Goal: Information Seeking & Learning: Find specific fact

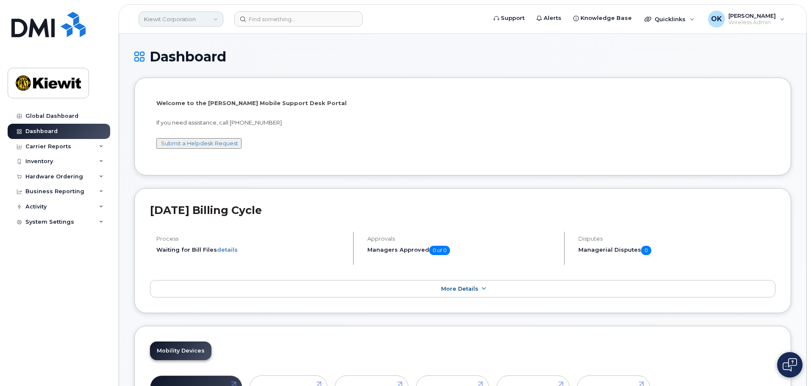
click at [215, 17] on link "Kiewit Corporation" at bounding box center [181, 18] width 85 height 15
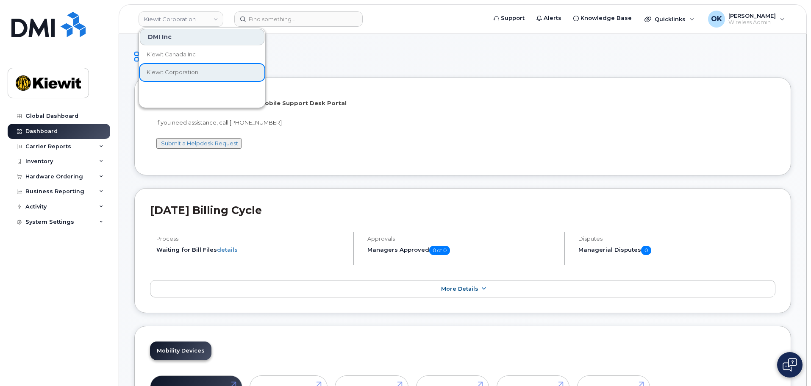
click at [222, 35] on div "DMI Inc" at bounding box center [202, 37] width 125 height 17
click at [321, 17] on input at bounding box center [298, 18] width 128 height 15
paste input "[PERSON_NAME]"
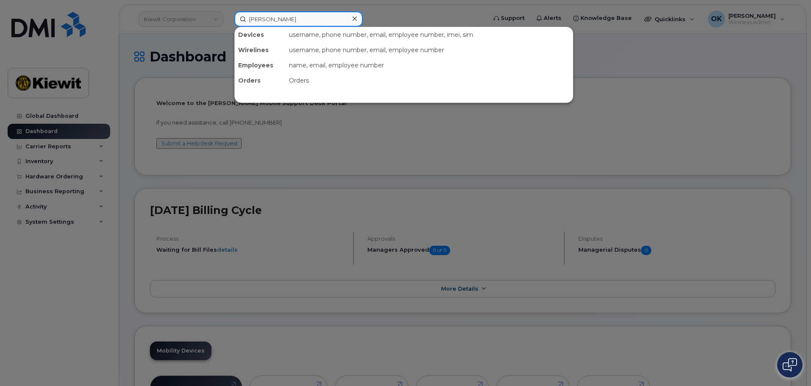
type input "[PERSON_NAME]"
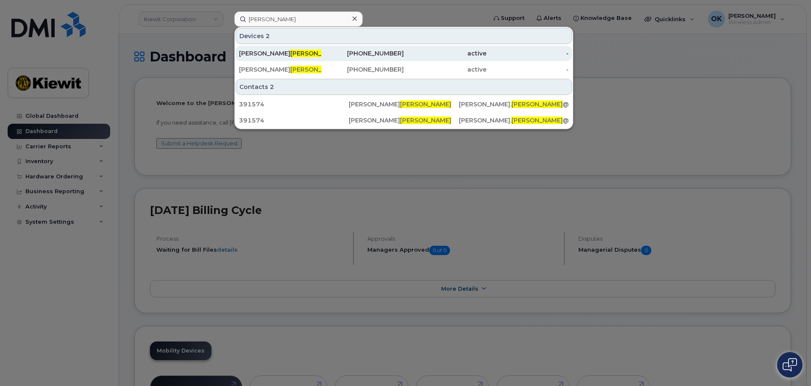
click at [404, 54] on div "active" at bounding box center [445, 53] width 83 height 8
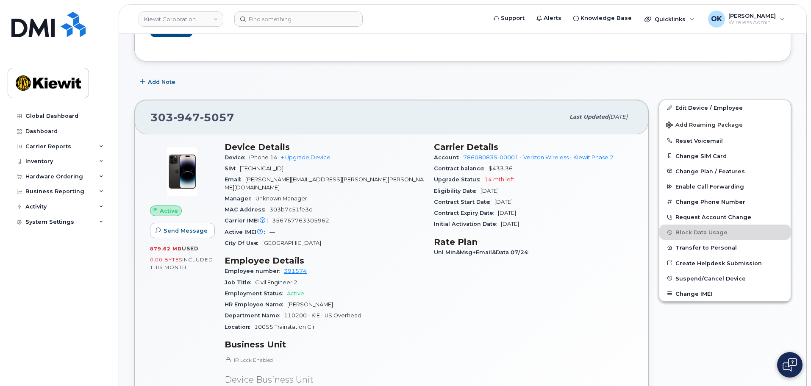
scroll to position [175, 0]
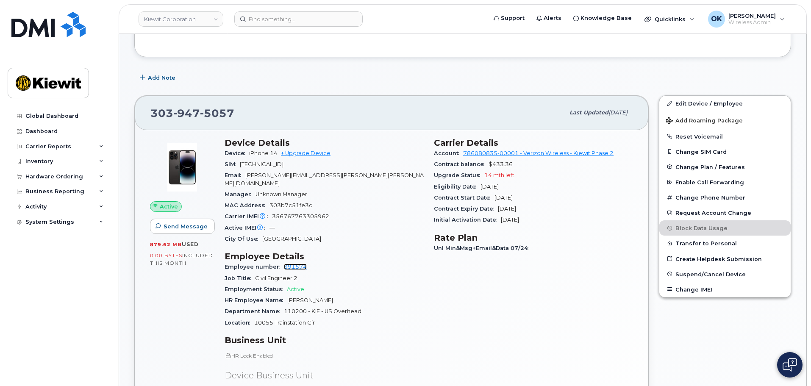
click at [294, 264] on link "391574" at bounding box center [295, 267] width 23 height 6
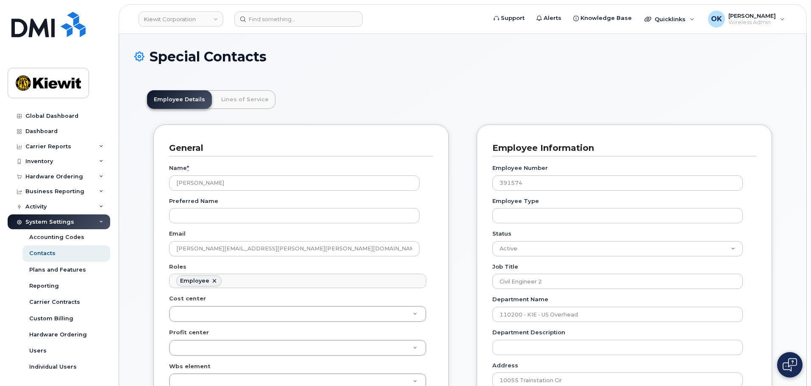
scroll to position [25, 0]
click at [258, 96] on link "Lines of Service" at bounding box center [244, 99] width 61 height 19
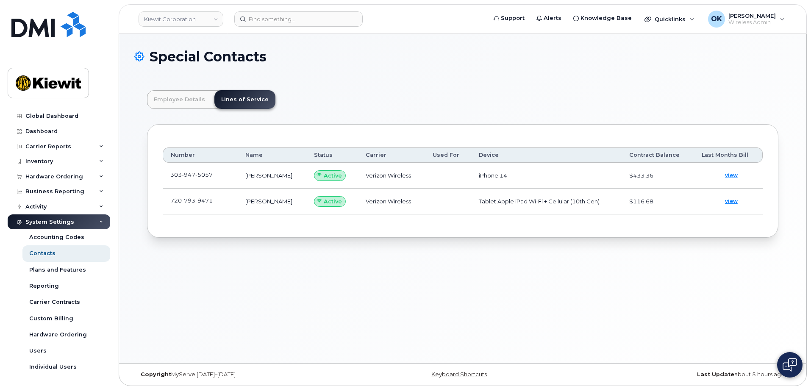
click at [429, 81] on div "Employee Details Lines of Service General Name * Curt Petkus Preferred Name Ema…" at bounding box center [462, 164] width 657 height 173
click at [384, 213] on td "Verizon Wireless" at bounding box center [391, 202] width 67 height 26
drag, startPoint x: 509, startPoint y: 177, endPoint x: 324, endPoint y: 128, distance: 191.3
click at [464, 189] on tr "303 947 5057 CURT PETKUS Active Verizon Wireless iPhone 14 $433.36 view" at bounding box center [463, 202] width 600 height 26
copy tr "iPhone 14"
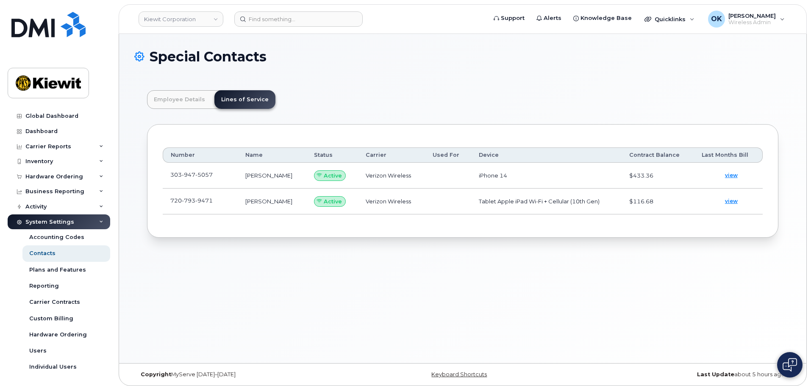
click at [487, 226] on div "Number Name Status Carrier Used For Device Contract Balance Last Months Bill 30…" at bounding box center [462, 181] width 631 height 114
drag, startPoint x: 581, startPoint y: 204, endPoint x: 470, endPoint y: 204, distance: 111.0
click at [471, 204] on td "Tablet Apple iPad Wi-Fi + Cellular (10th Gen)" at bounding box center [546, 202] width 150 height 26
copy td "Tablet Apple iPad Wi-Fi + Cellular (10th Gen)"
click at [413, 259] on div "Special Contacts Employee Details Lines of Service General Name * Curt Petkus P…" at bounding box center [462, 198] width 687 height 329
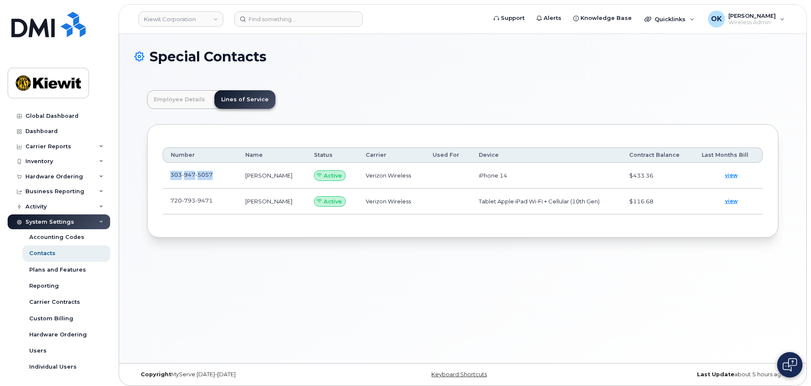
drag, startPoint x: 221, startPoint y: 175, endPoint x: 170, endPoint y: 175, distance: 51.3
click at [170, 175] on td "303 947 5057" at bounding box center [200, 176] width 75 height 26
copy span "303 947 5057"
